Goal: Information Seeking & Learning: Learn about a topic

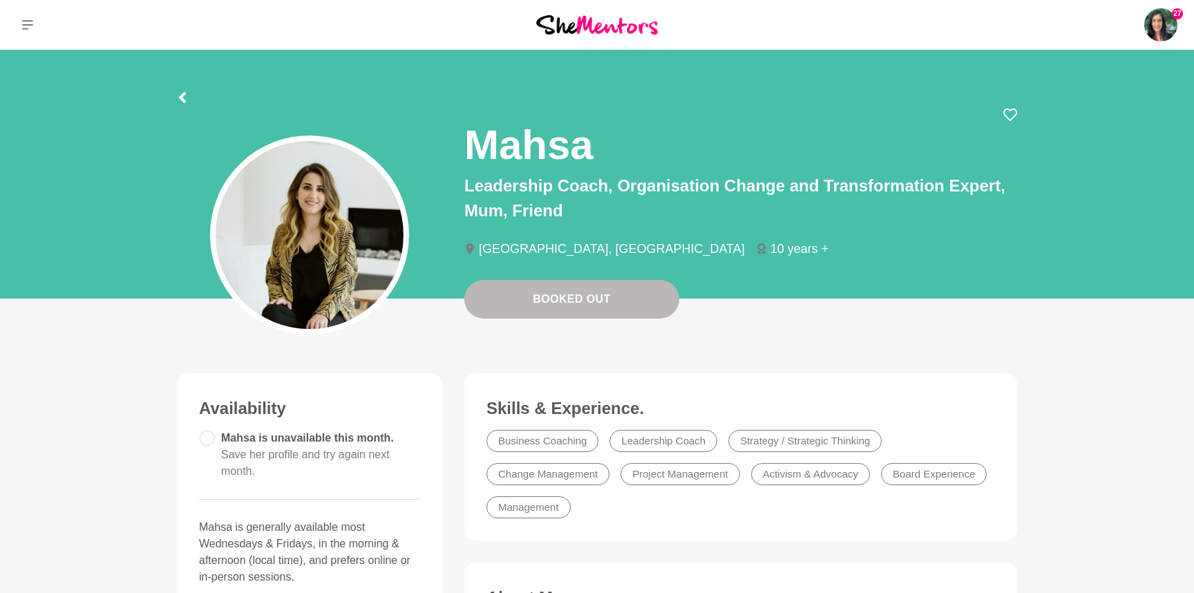
click at [590, 26] on img at bounding box center [597, 24] width 122 height 19
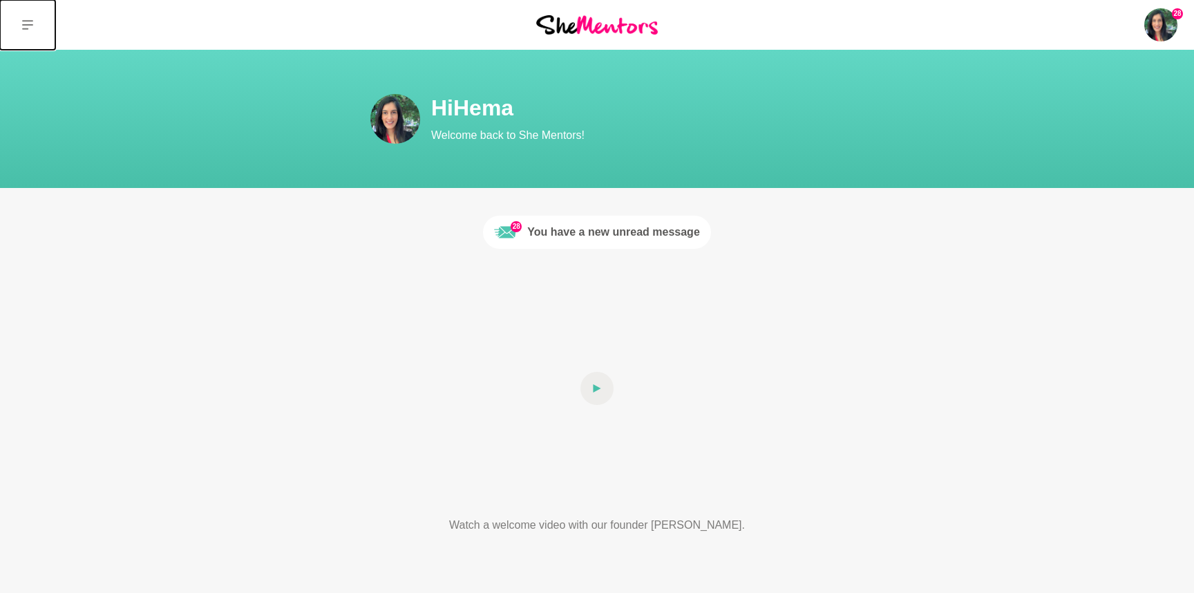
click at [26, 18] on button at bounding box center [27, 25] width 55 height 50
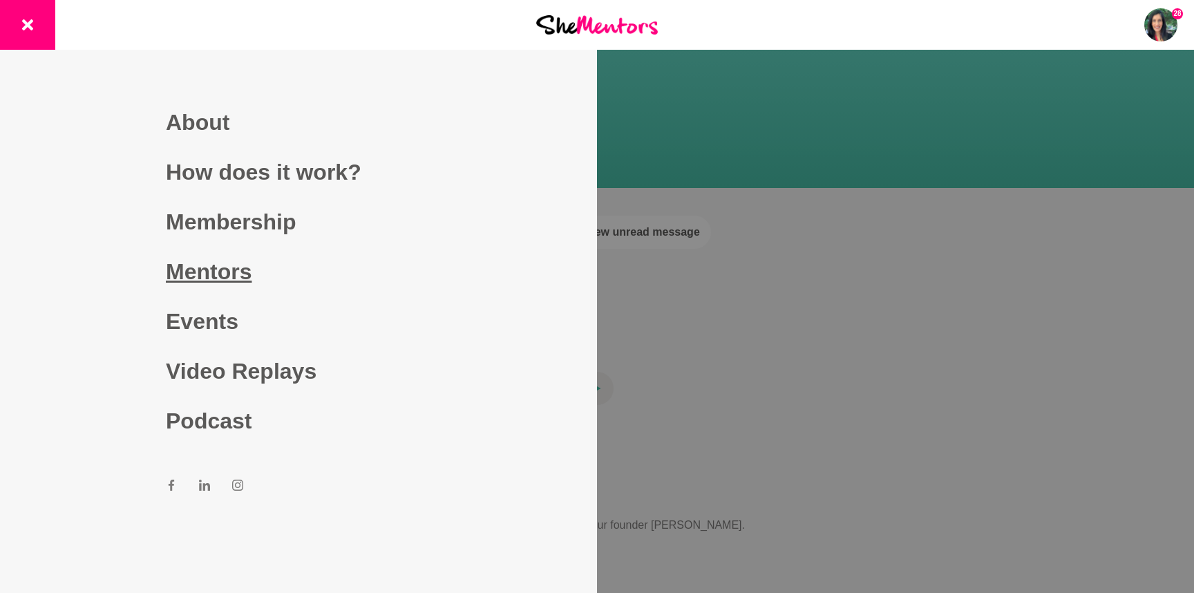
click at [193, 265] on link "Mentors" at bounding box center [298, 272] width 265 height 50
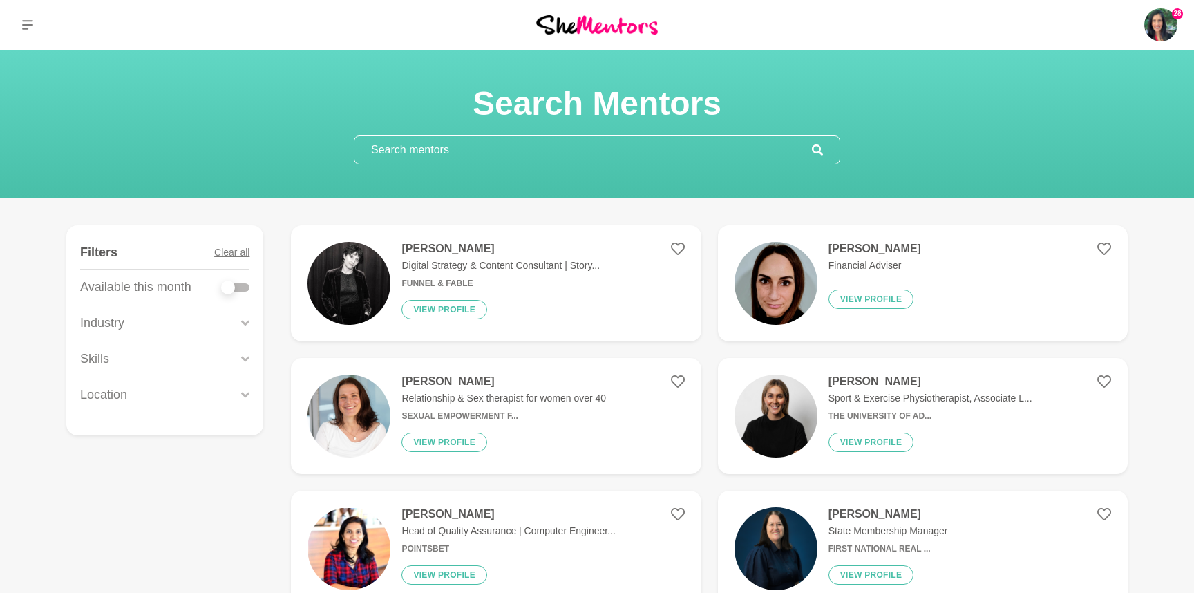
click at [459, 143] on input "text" at bounding box center [582, 150] width 457 height 28
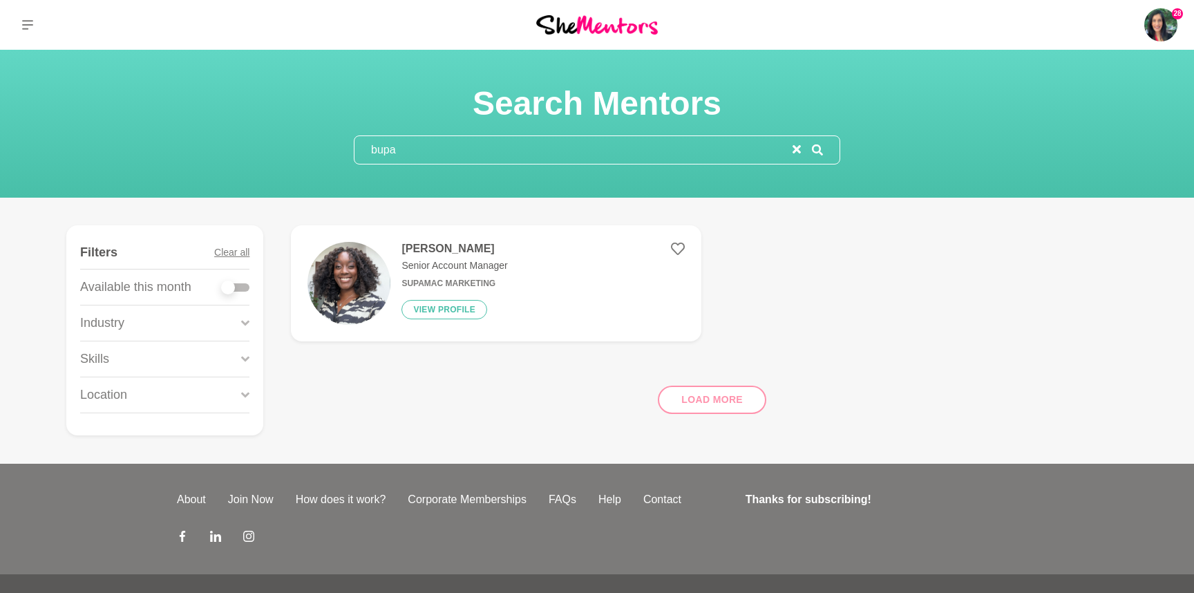
type input "bupa"
click at [422, 248] on h4 "[PERSON_NAME]" at bounding box center [454, 249] width 106 height 14
